Goal: Information Seeking & Learning: Find specific fact

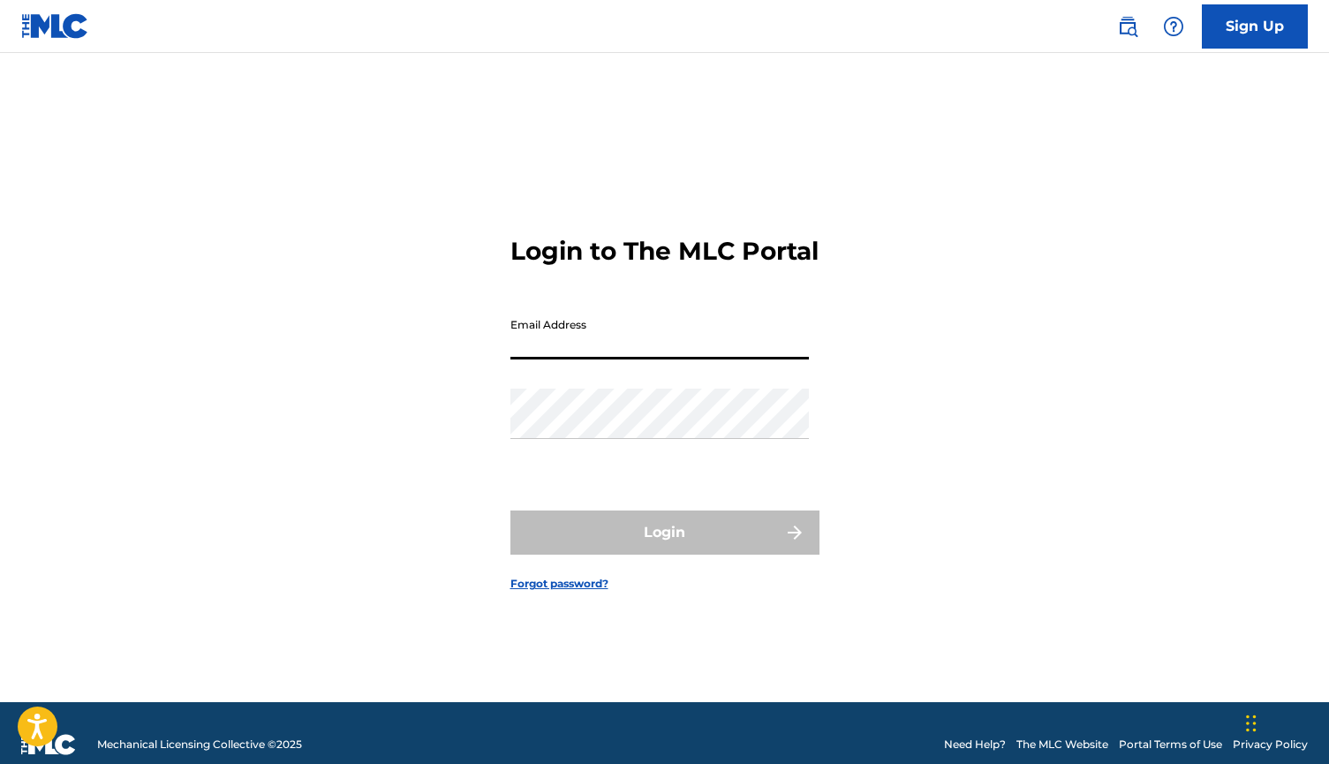
click at [1125, 14] on link at bounding box center [1127, 26] width 35 height 35
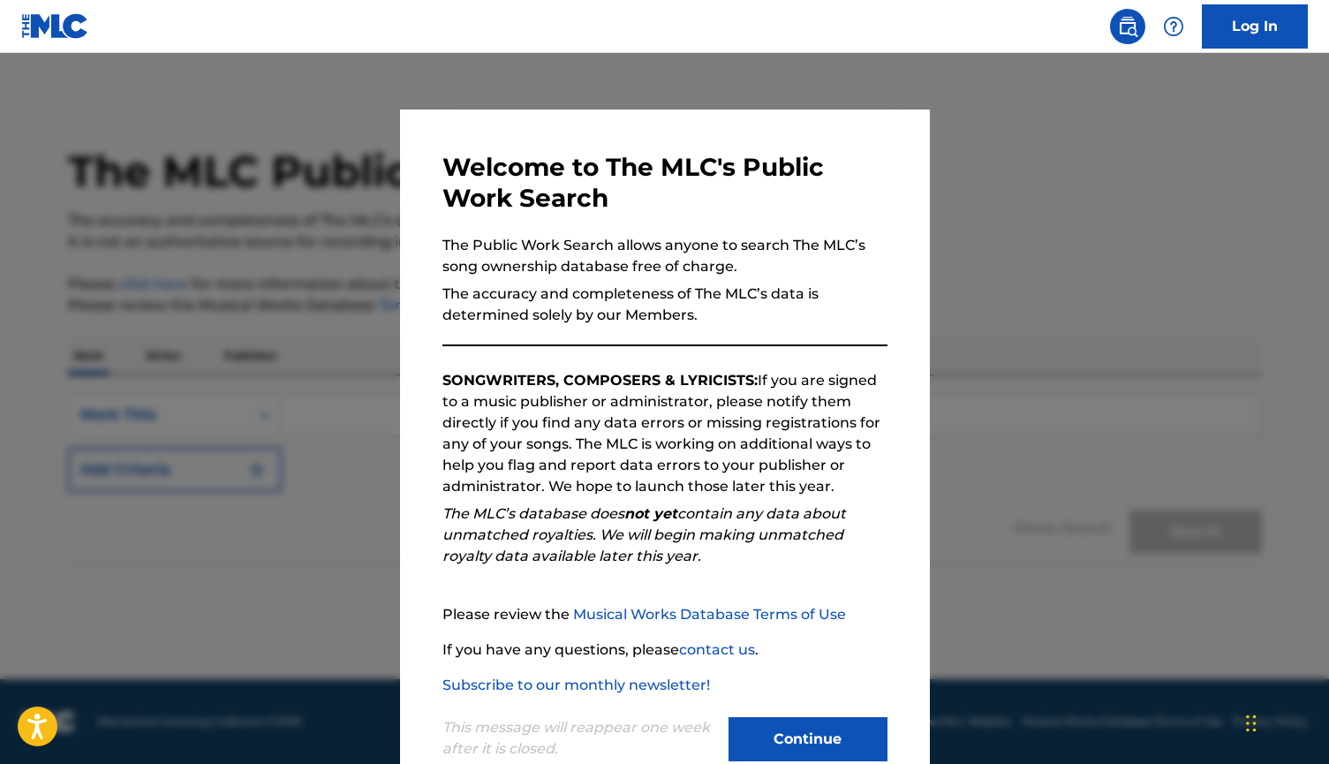
click at [798, 746] on button "Continue" at bounding box center [807, 739] width 159 height 44
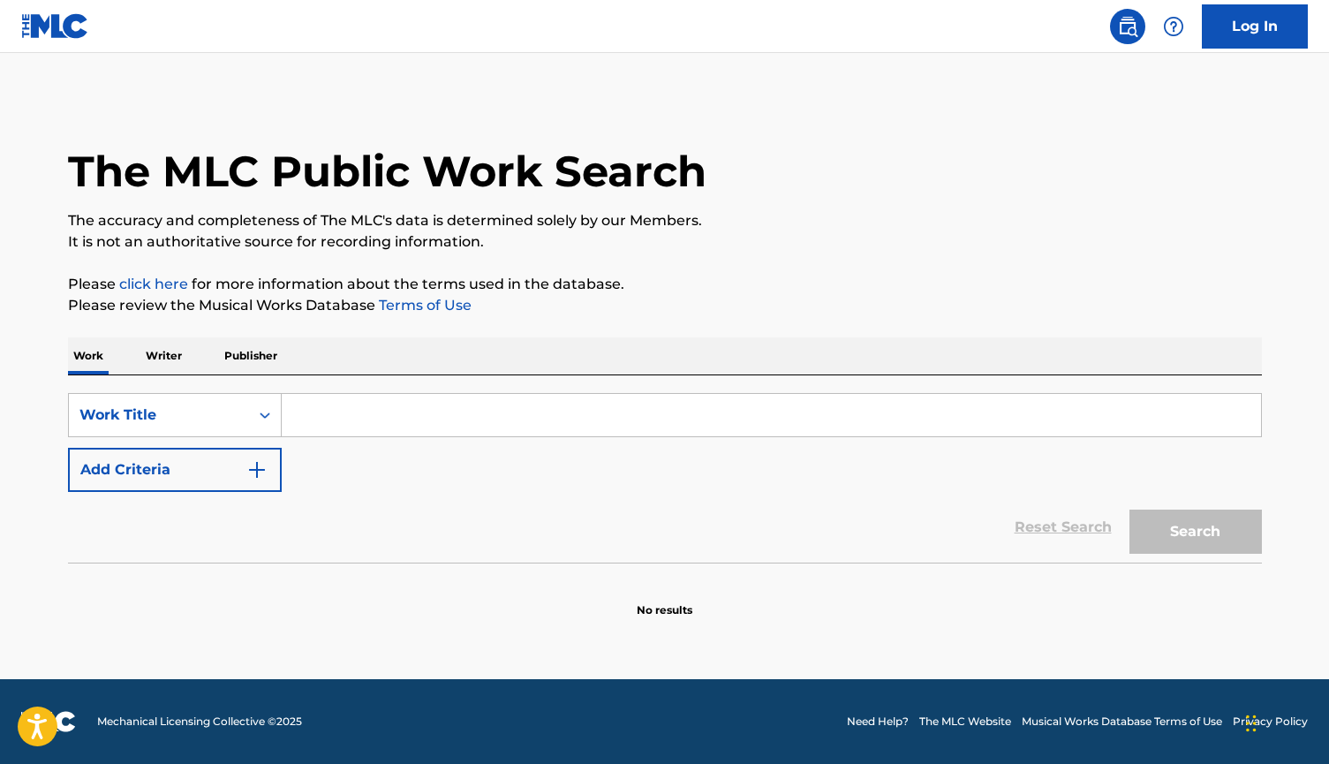
click at [373, 415] on input "Search Form" at bounding box center [771, 415] width 979 height 42
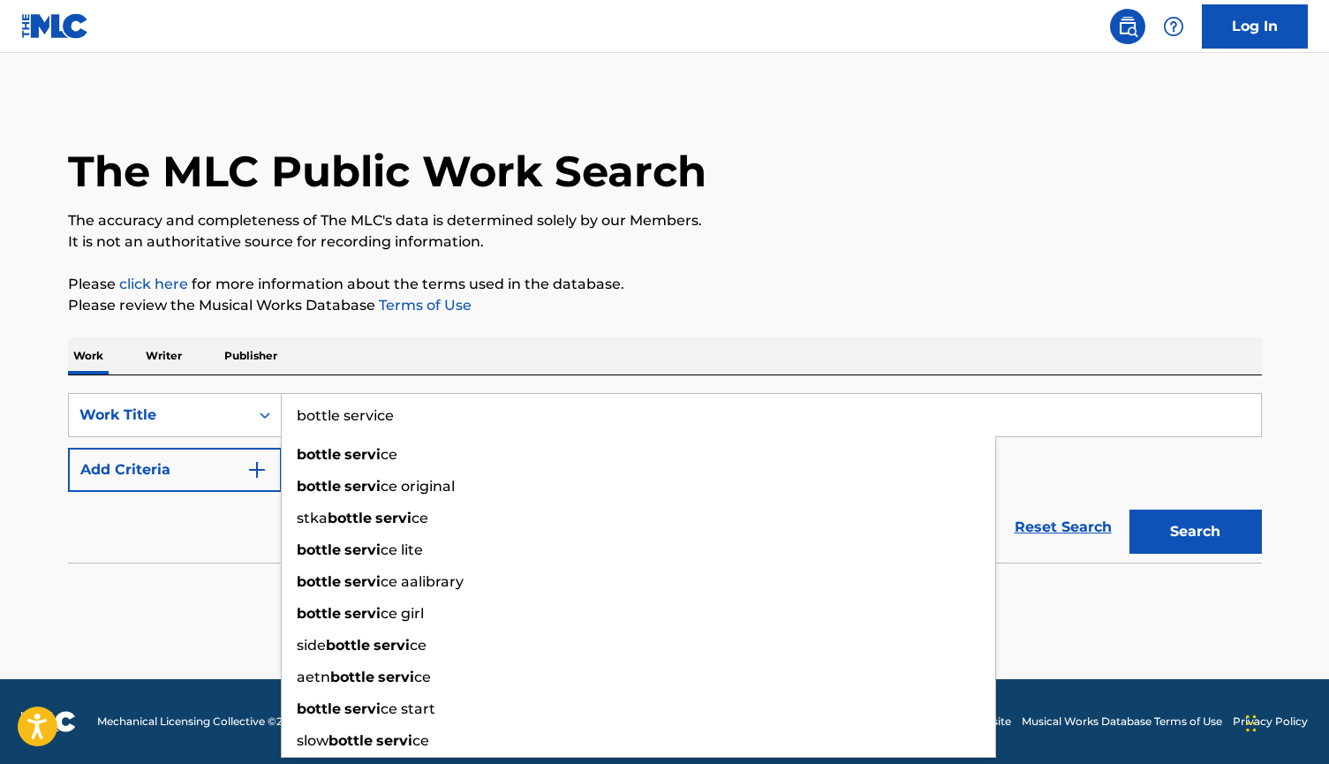
type input "bottle service"
click at [1194, 531] on button "Search" at bounding box center [1195, 531] width 132 height 44
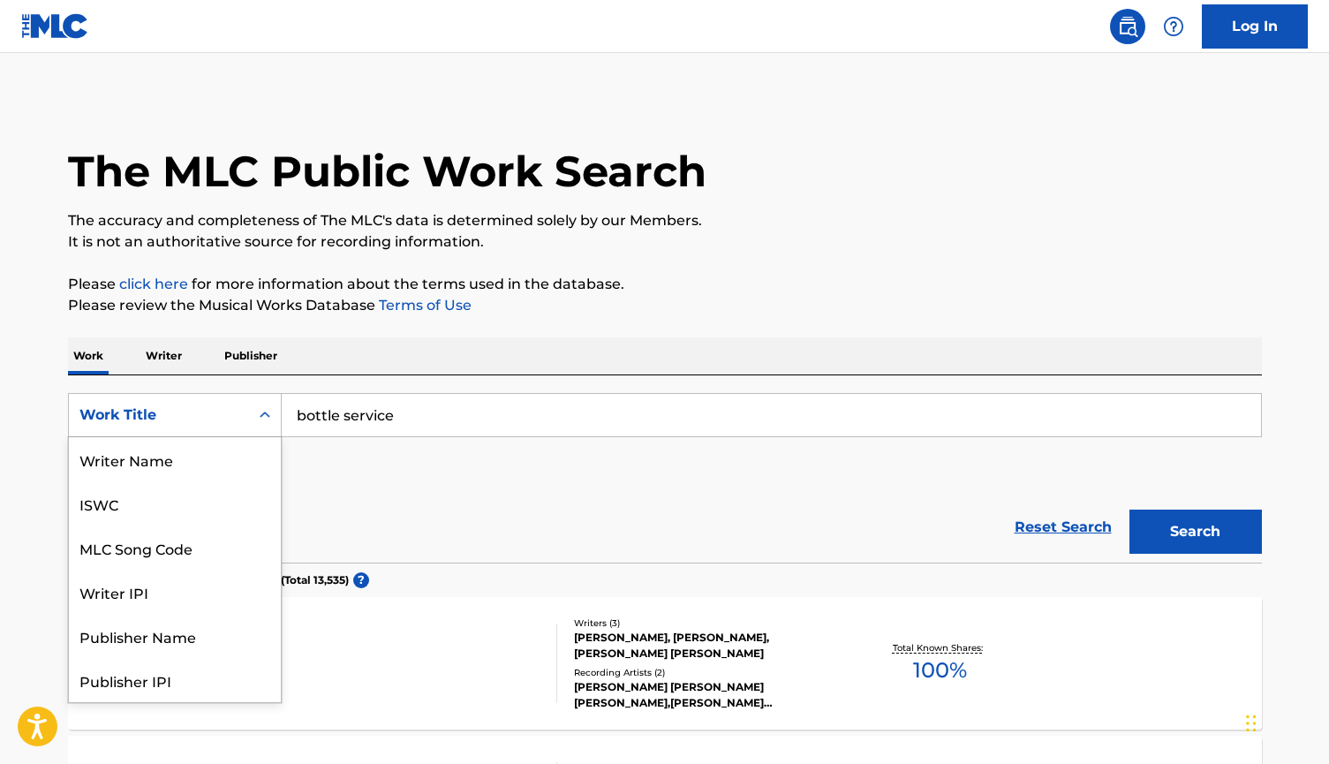
scroll to position [88, 0]
click at [209, 415] on div "Work Title" at bounding box center [158, 414] width 159 height 21
click at [221, 470] on div "Writer Name" at bounding box center [175, 459] width 212 height 44
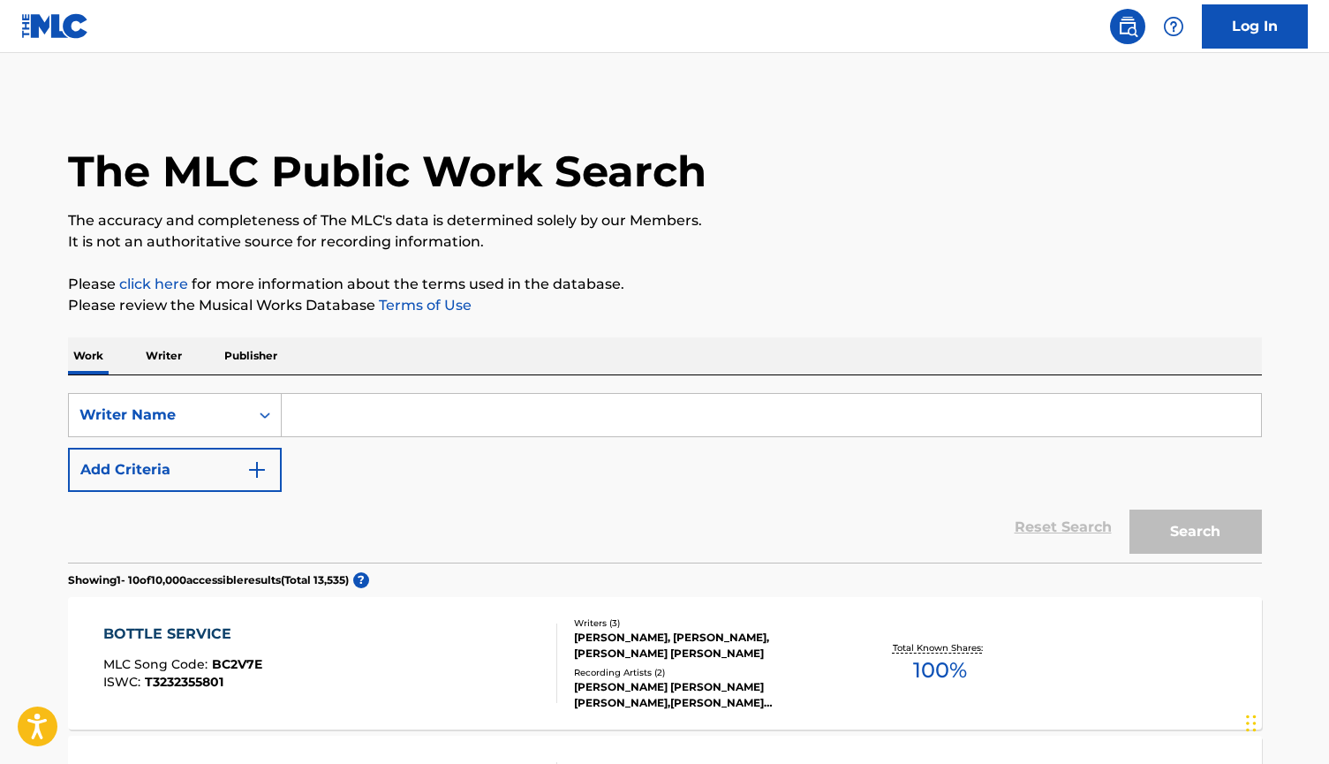
click at [396, 431] on input "Search Form" at bounding box center [771, 415] width 979 height 42
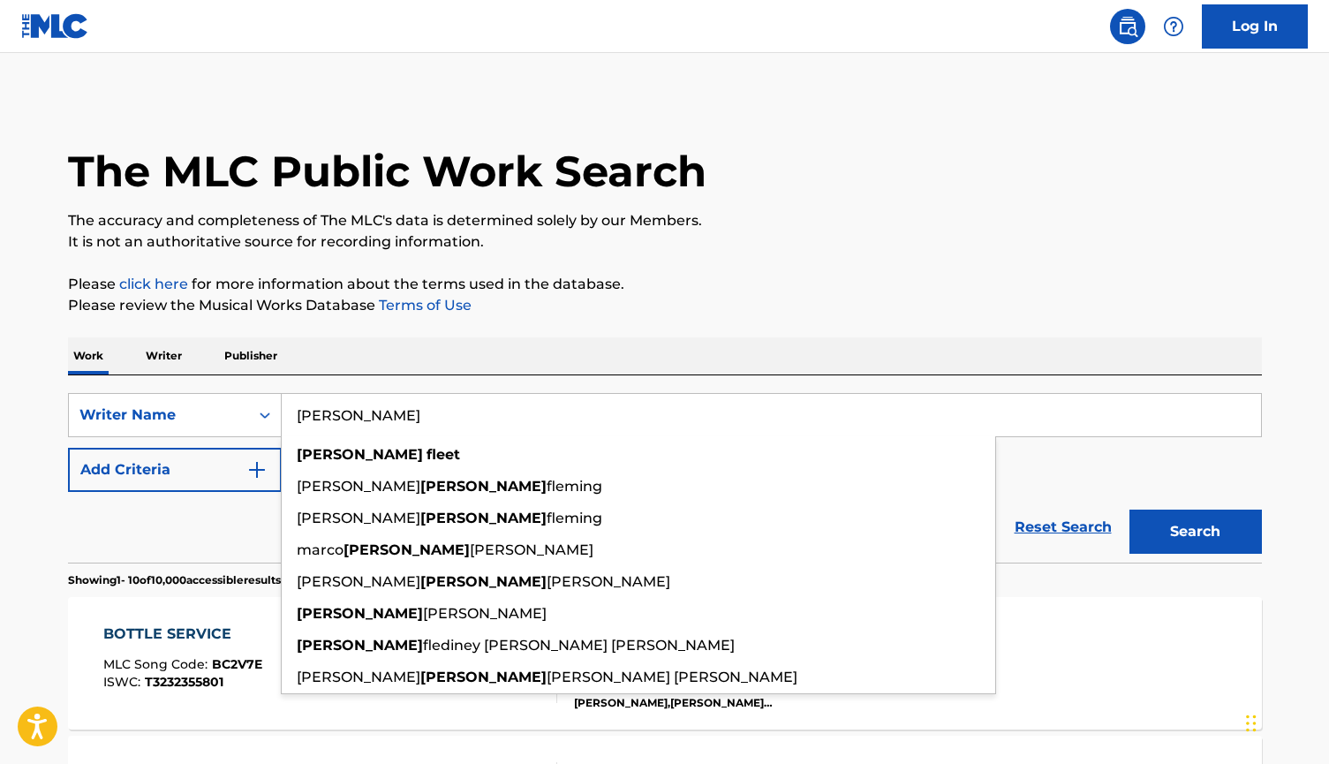
type input "[PERSON_NAME]"
click at [1194, 531] on button "Search" at bounding box center [1195, 531] width 132 height 44
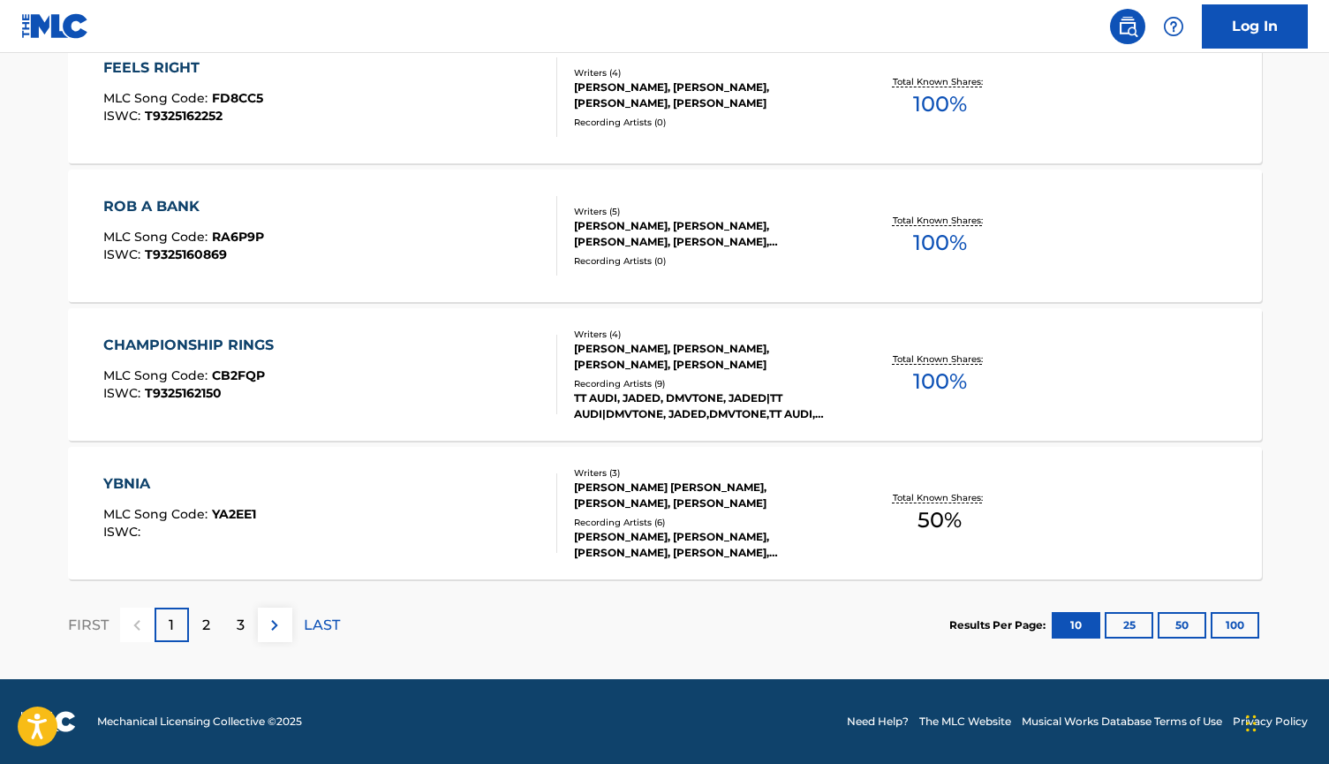
scroll to position [1397, 0]
click at [207, 619] on p "2" at bounding box center [206, 624] width 8 height 21
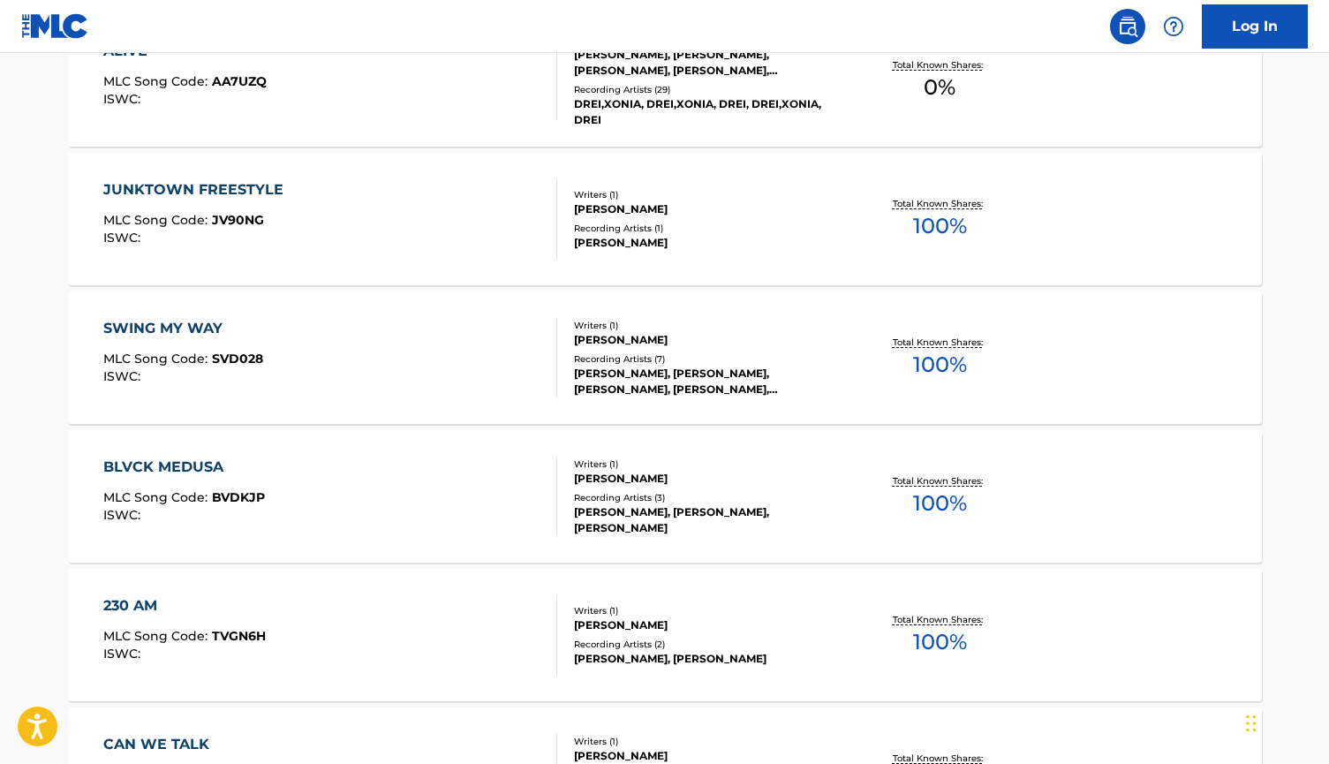
scroll to position [594, 0]
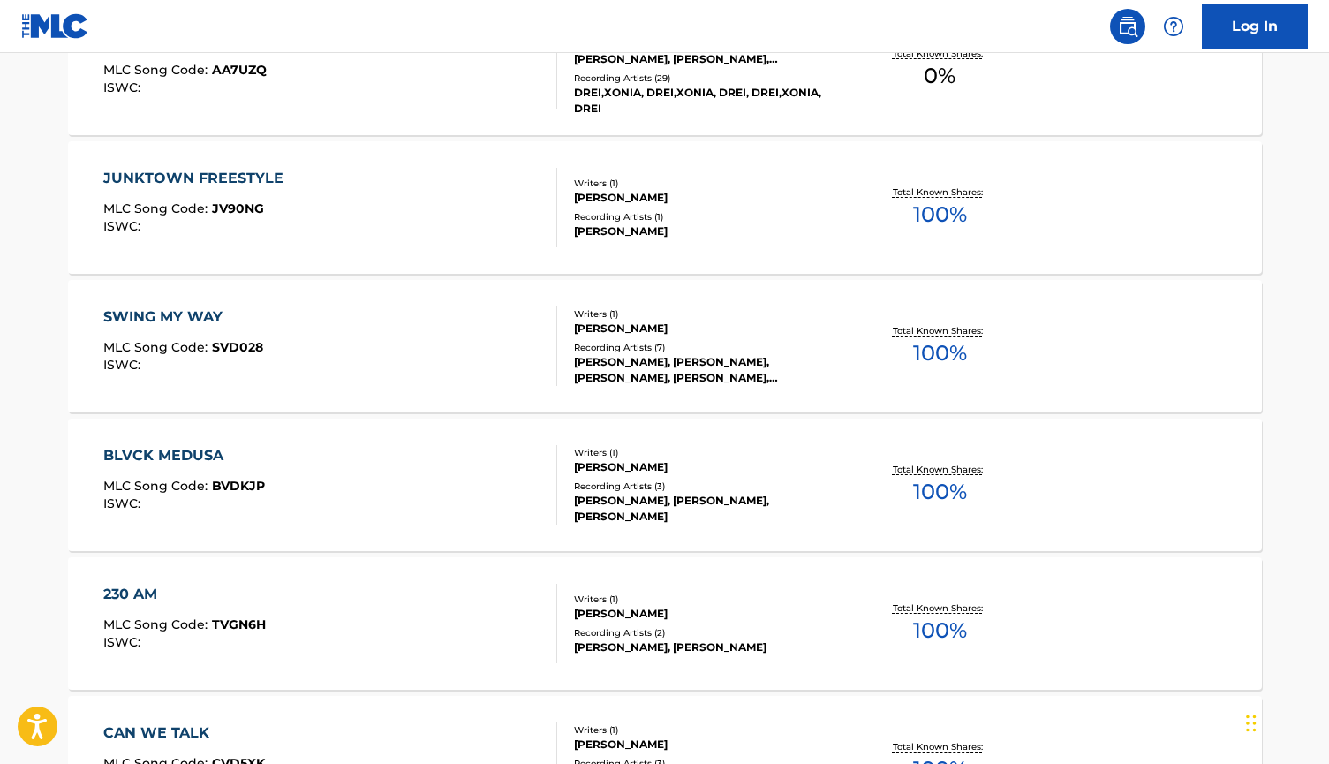
click at [366, 500] on div "BLVCK MEDUSA MLC Song Code : BVDKJP ISWC :" at bounding box center [330, 484] width 454 height 79
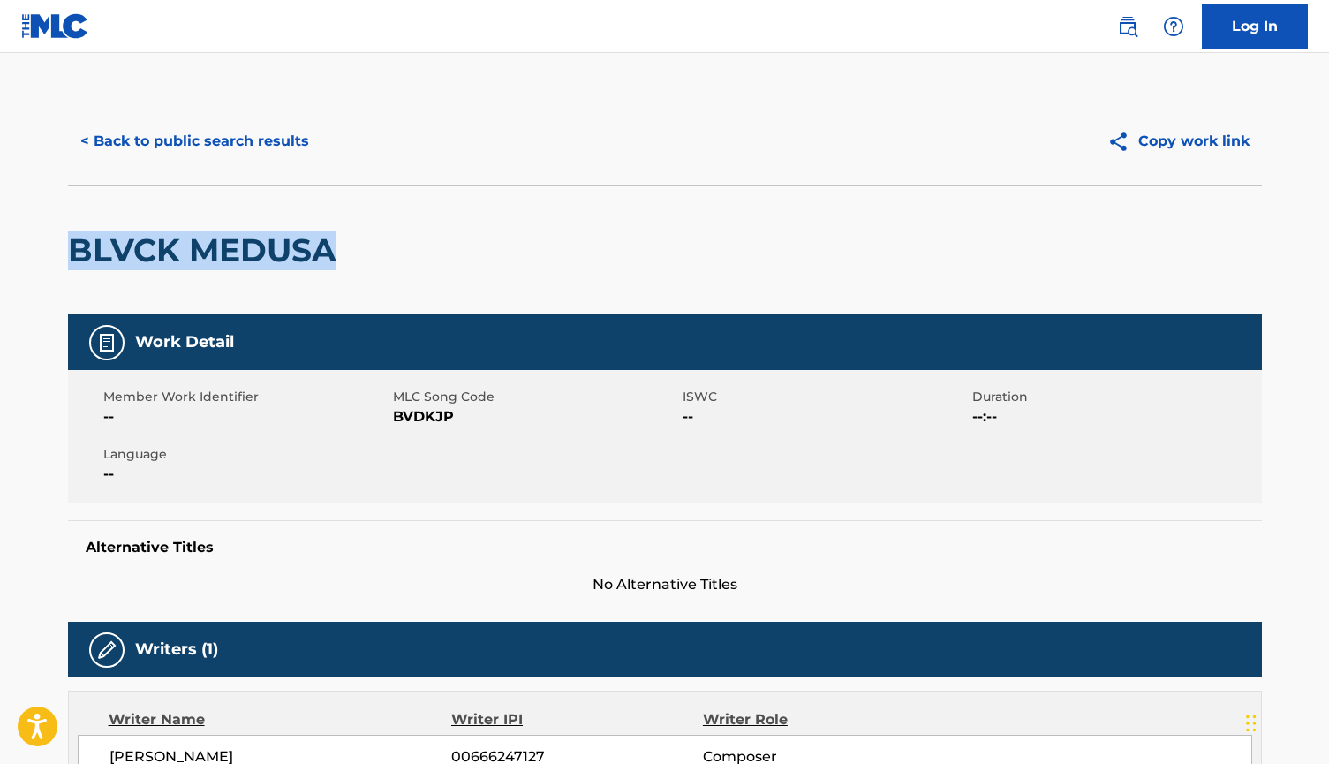
drag, startPoint x: 75, startPoint y: 250, endPoint x: 358, endPoint y: 252, distance: 283.4
click at [358, 252] on div "BLVCK MEDUSA" at bounding box center [665, 249] width 1194 height 129
copy h2 "BLVCK MEDUSA"
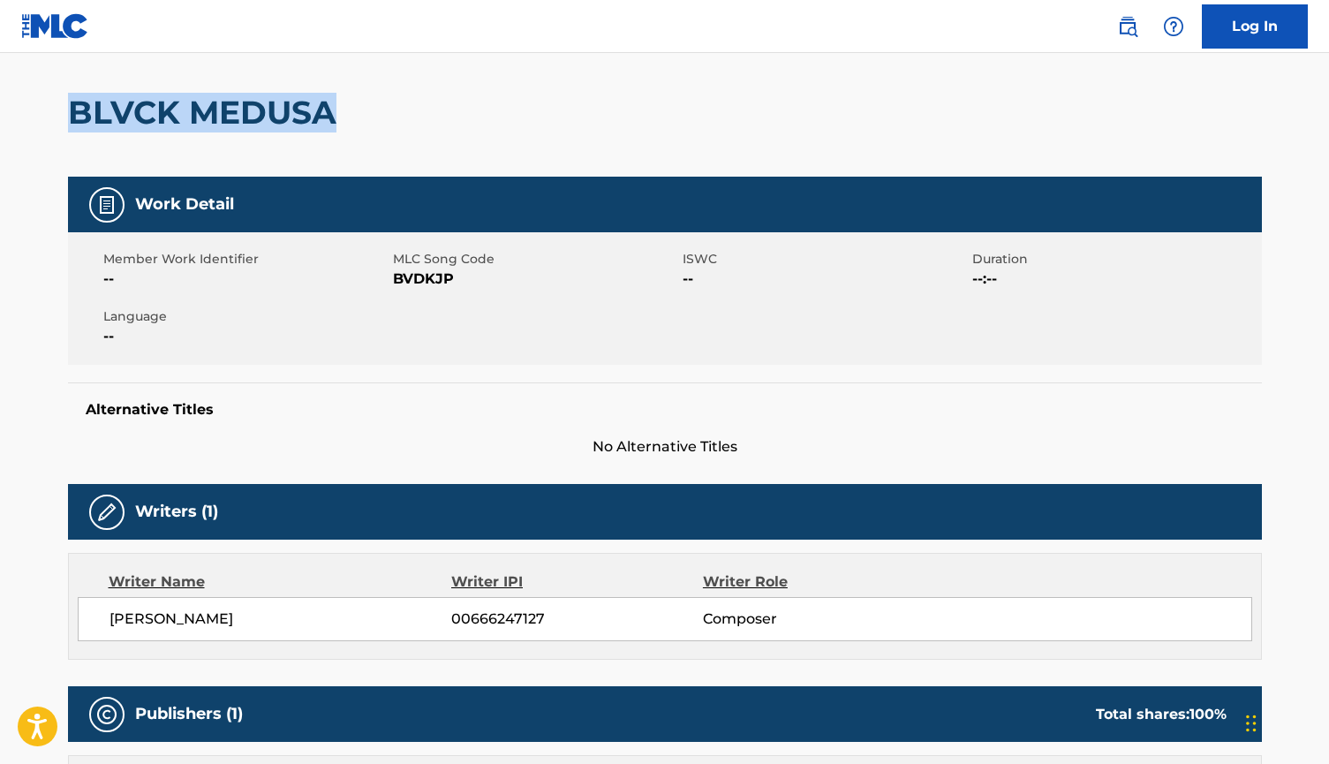
scroll to position [177, 0]
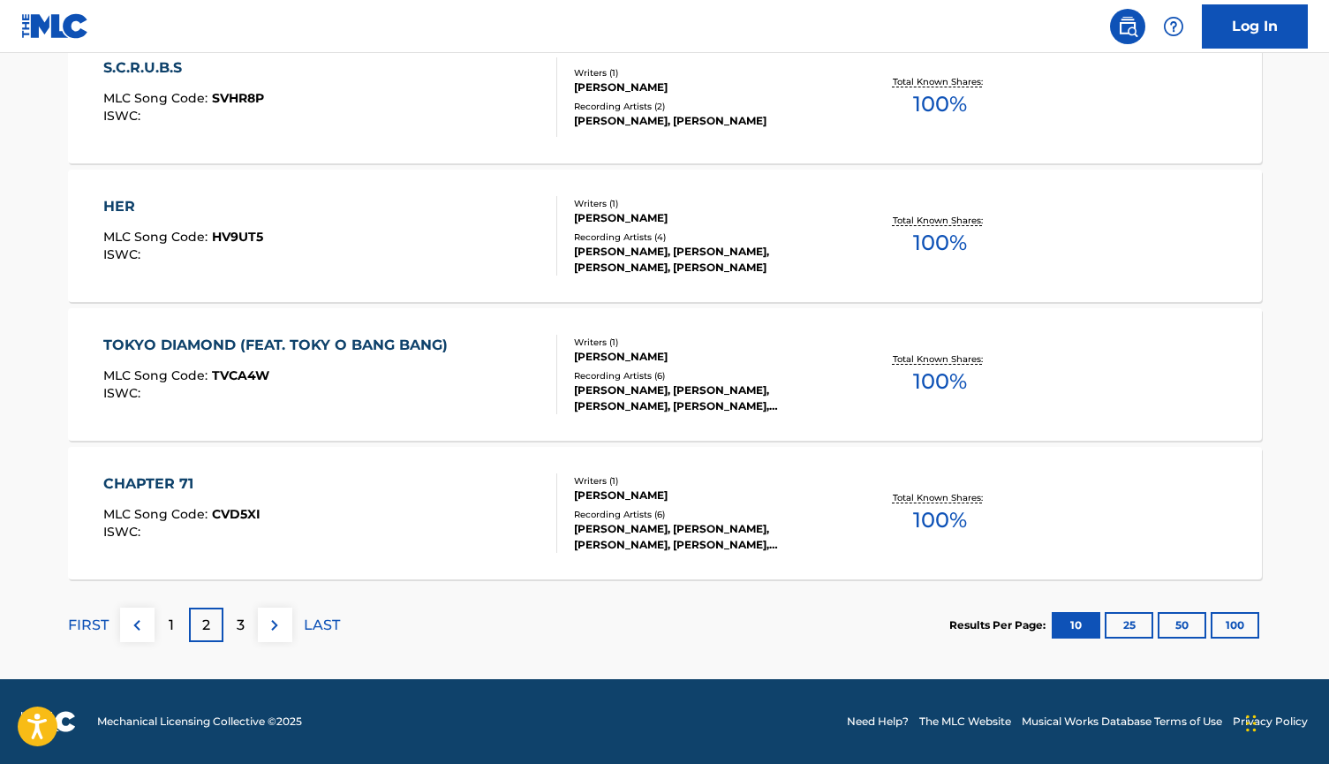
scroll to position [1397, 0]
click at [235, 614] on div "3" at bounding box center [240, 624] width 34 height 34
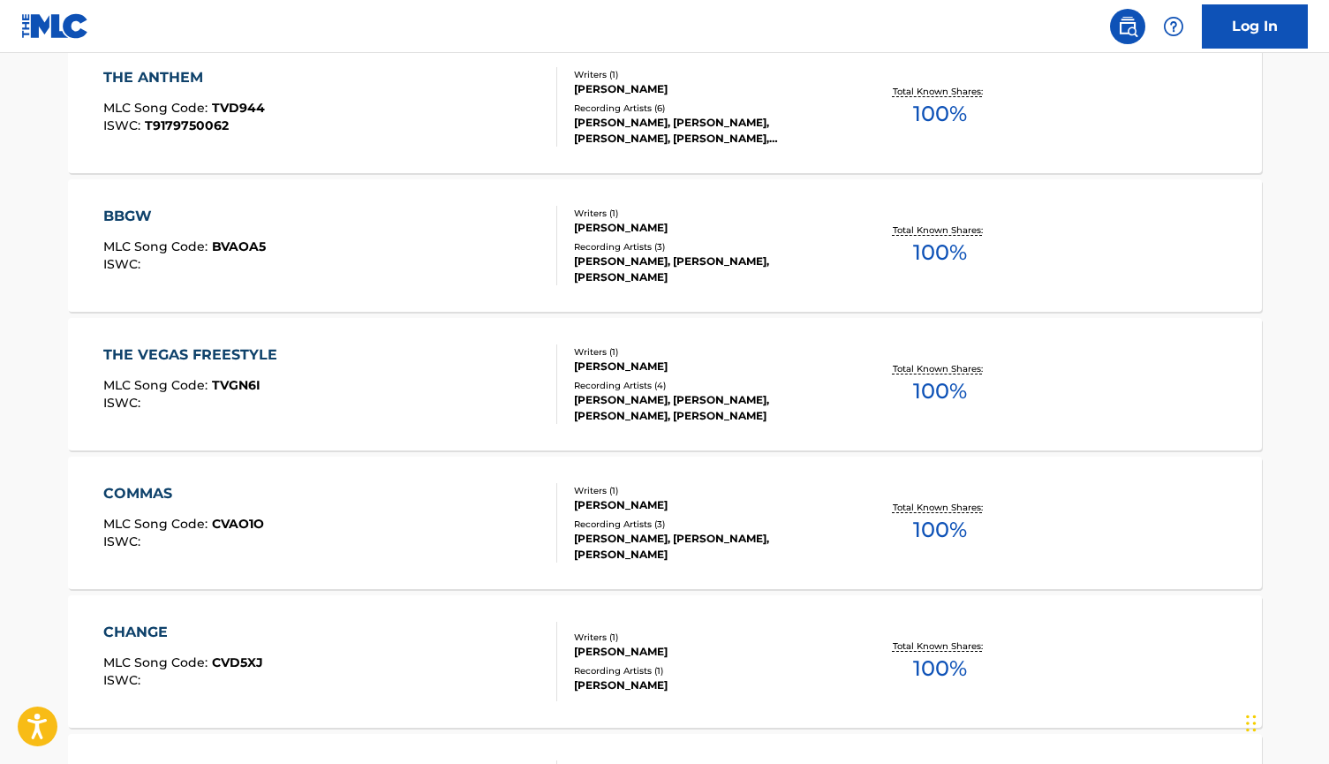
scroll to position [848, 0]
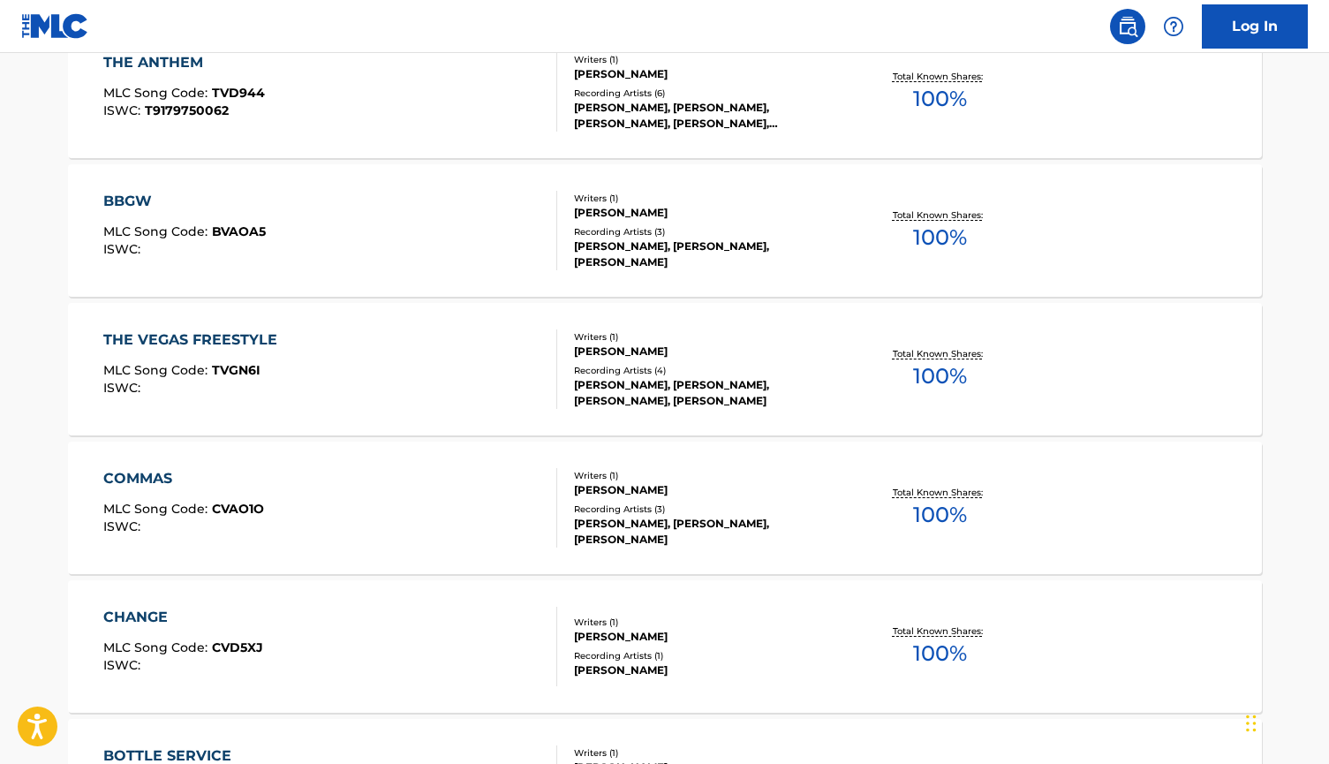
click at [244, 339] on div "THE VEGAS FREESTYLE" at bounding box center [194, 339] width 183 height 21
